Goal: Task Accomplishment & Management: Manage account settings

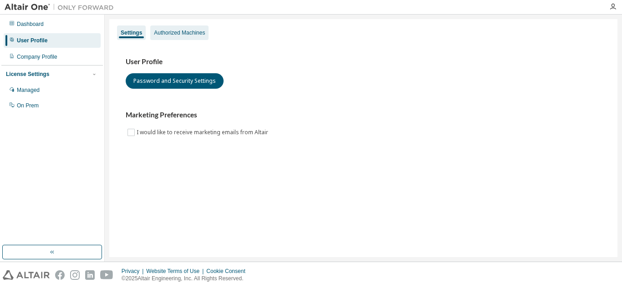
click at [184, 29] on div "Authorized Machines" at bounding box center [179, 32] width 51 height 7
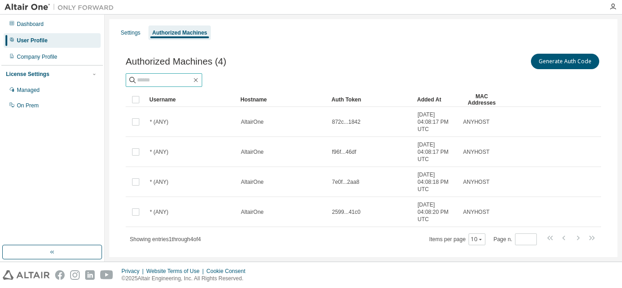
click at [192, 79] on input "text" at bounding box center [164, 80] width 55 height 9
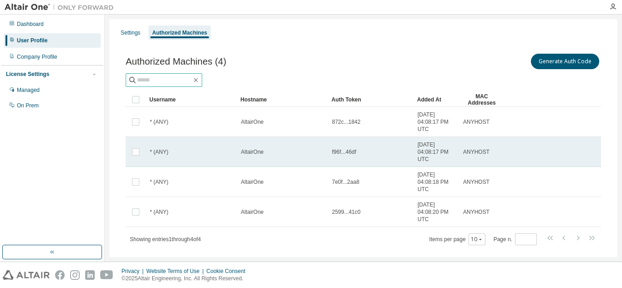
scroll to position [19, 0]
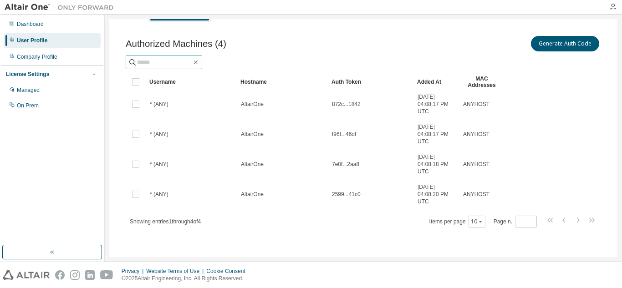
click at [183, 59] on input "text" at bounding box center [164, 62] width 55 height 9
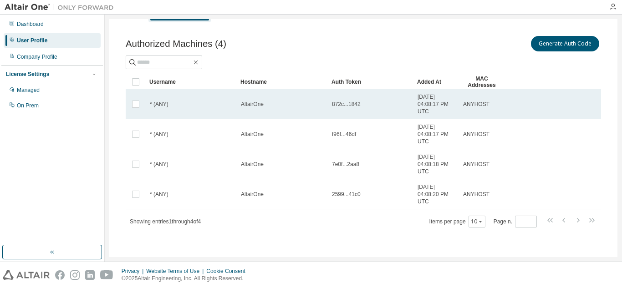
click at [162, 98] on td "* (ANY)" at bounding box center [191, 104] width 91 height 30
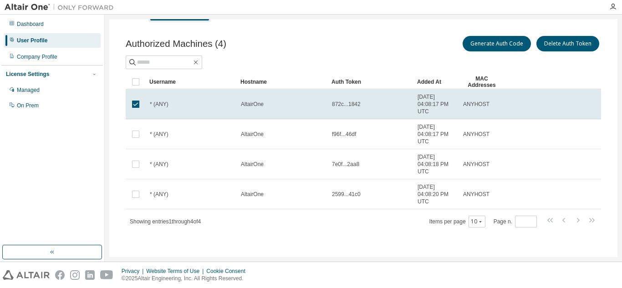
click at [162, 98] on td "* (ANY)" at bounding box center [191, 104] width 91 height 30
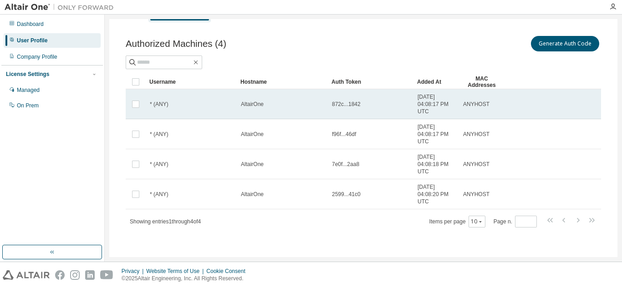
scroll to position [0, 0]
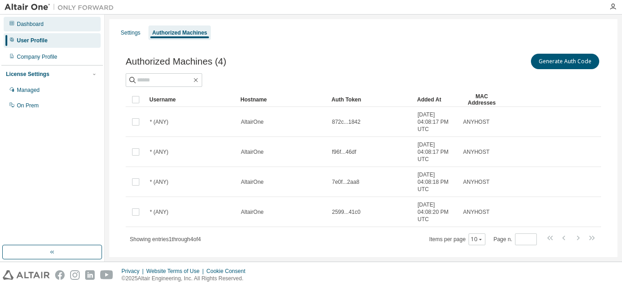
click at [60, 19] on div "Dashboard" at bounding box center [52, 24] width 97 height 15
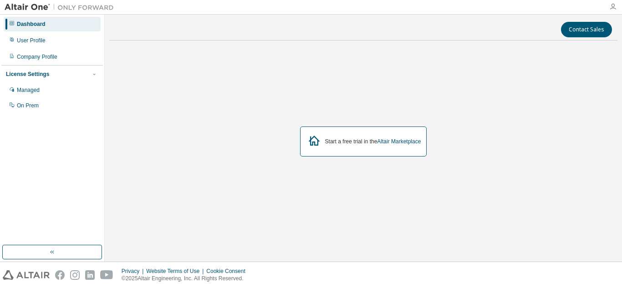
click at [611, 7] on icon "button" at bounding box center [612, 6] width 7 height 7
